Goal: Obtain resource: Obtain resource

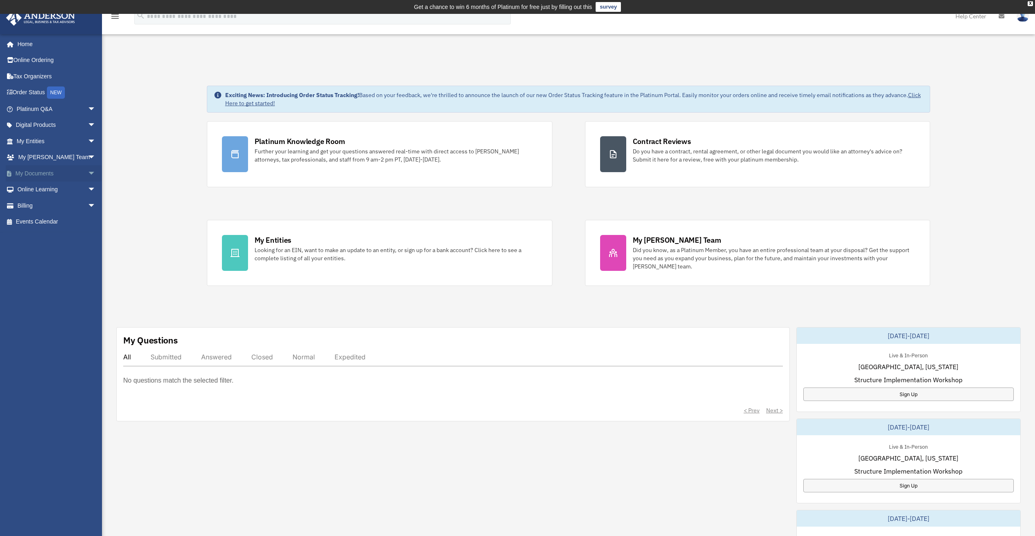
click at [32, 173] on link "My Documents arrow_drop_down" at bounding box center [57, 173] width 102 height 16
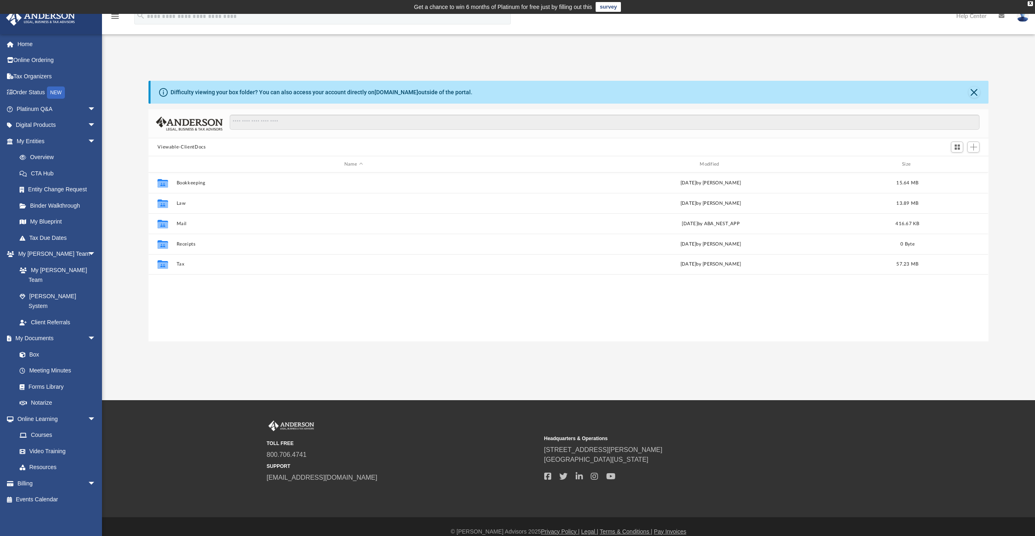
scroll to position [179, 834]
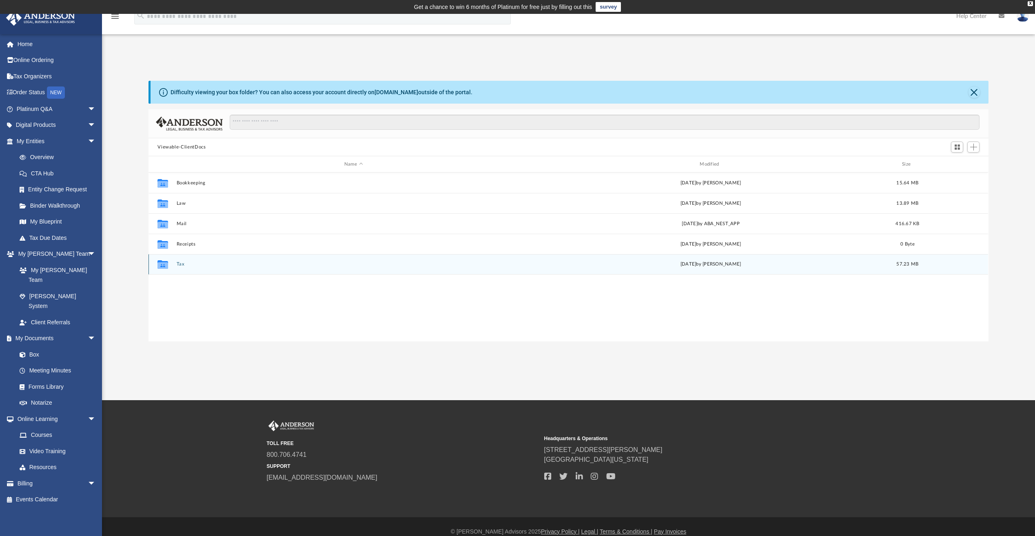
click at [184, 264] on button "Tax" at bounding box center [354, 263] width 354 height 5
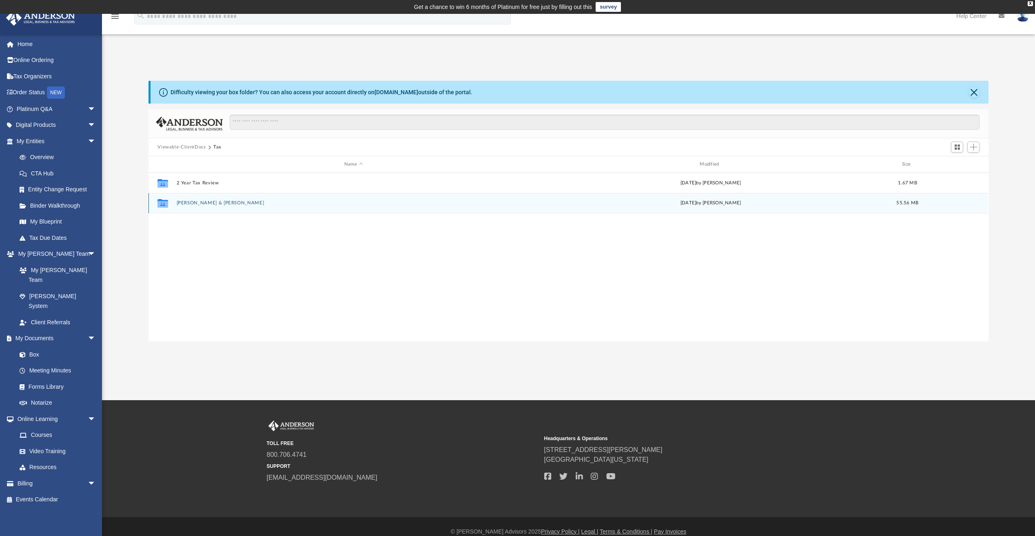
click at [197, 203] on button "Hay, Brendan & Elizabeth" at bounding box center [354, 202] width 354 height 5
click at [183, 201] on button "2024" at bounding box center [354, 202] width 354 height 5
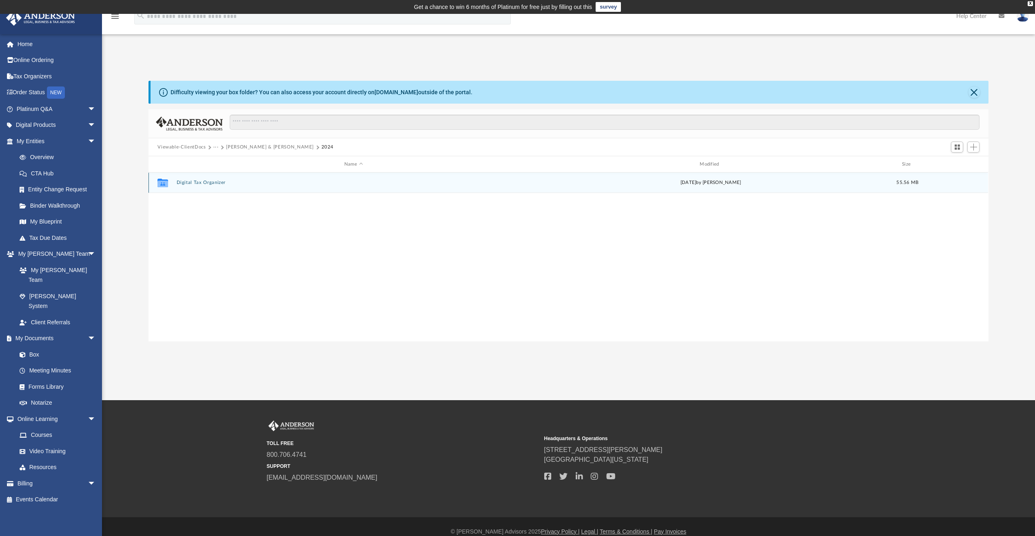
click at [193, 184] on button "Digital Tax Organizer" at bounding box center [354, 182] width 354 height 5
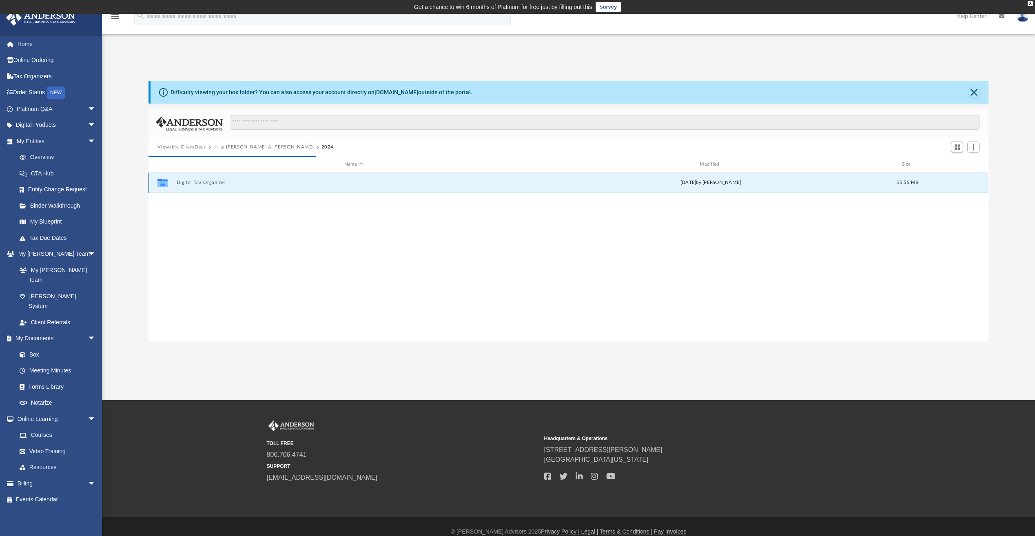
scroll to position [154, 834]
